Goal: Find contact information: Find contact information

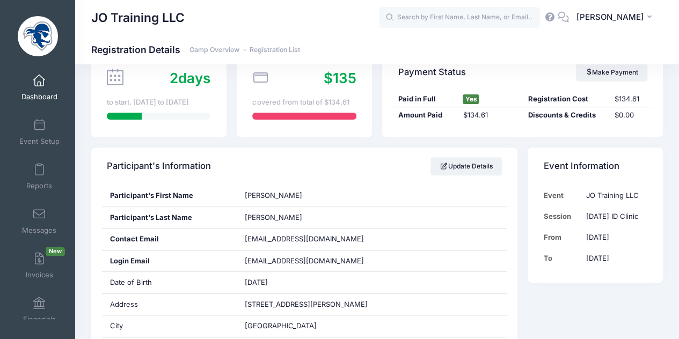
scroll to position [108, 0]
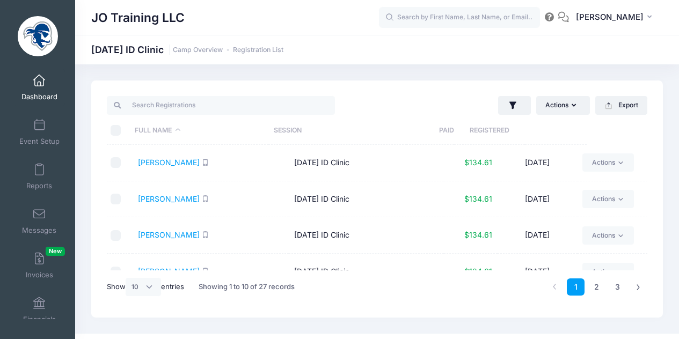
select select "10"
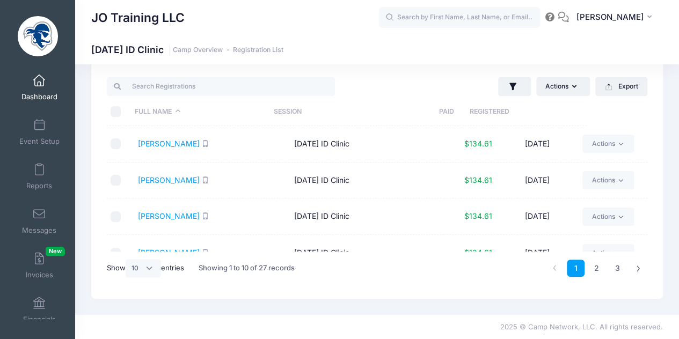
scroll to position [52, 0]
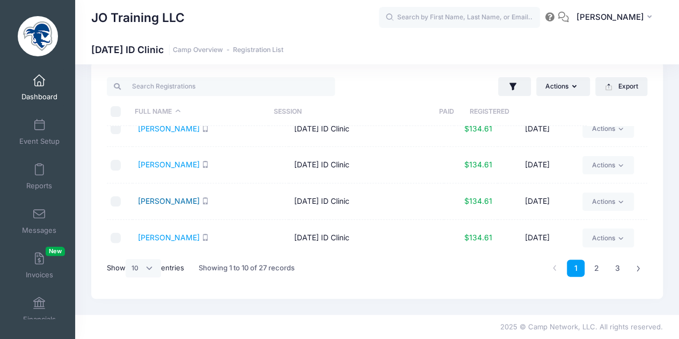
click at [172, 200] on link "Calhoun, Lilah" at bounding box center [169, 200] width 62 height 9
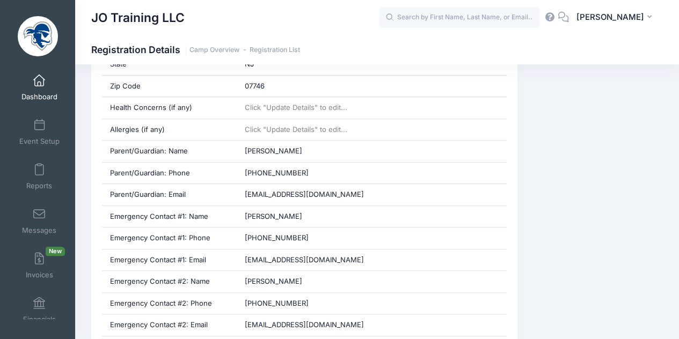
scroll to position [423, 0]
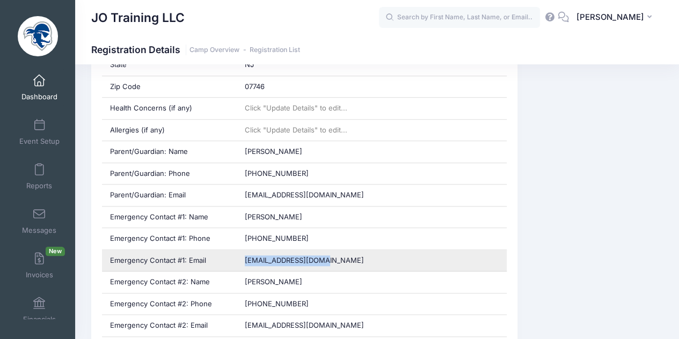
drag, startPoint x: 353, startPoint y: 257, endPoint x: 243, endPoint y: 265, distance: 110.3
click at [243, 265] on div "matt@mattcalhoun.com" at bounding box center [372, 260] width 270 height 21
copy span "matt@mattcalhoun.com"
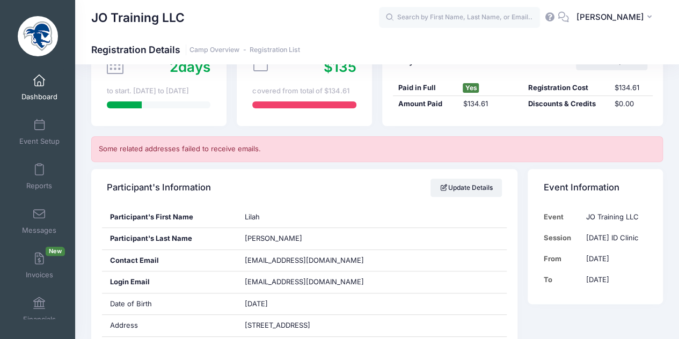
scroll to position [119, 0]
click at [342, 185] on div "Participant's Information Update Details" at bounding box center [304, 188] width 426 height 38
